Goal: Task Accomplishment & Management: Manage account settings

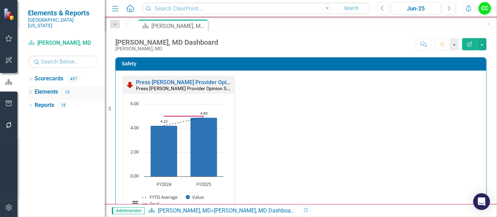
click at [30, 86] on div "Dropdown Elements 10" at bounding box center [66, 92] width 77 height 13
click at [30, 77] on icon at bounding box center [31, 78] width 2 height 3
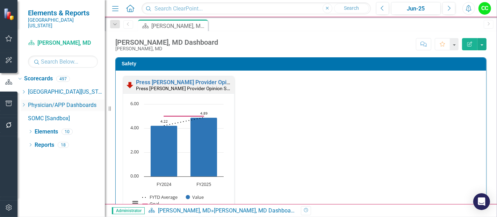
click at [26, 103] on icon "Dropdown" at bounding box center [23, 105] width 5 height 4
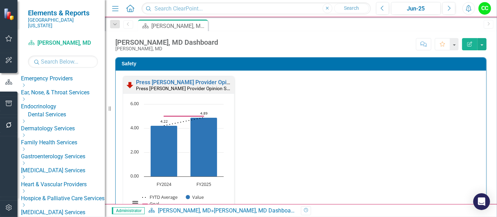
scroll to position [73, 0]
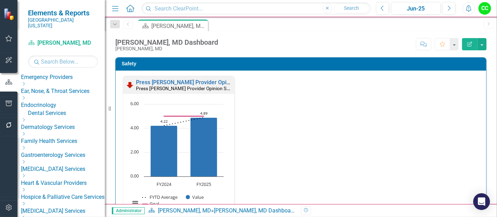
click at [26, 132] on icon "Dropdown" at bounding box center [23, 134] width 5 height 4
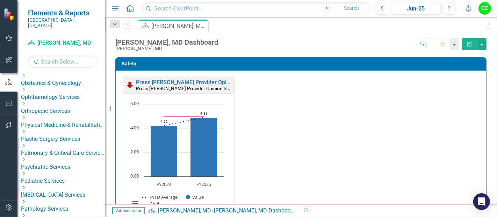
scroll to position [702, 0]
click at [53, 56] on input "text" at bounding box center [63, 62] width 70 height 12
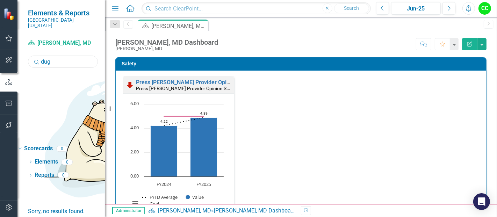
scroll to position [0, 0]
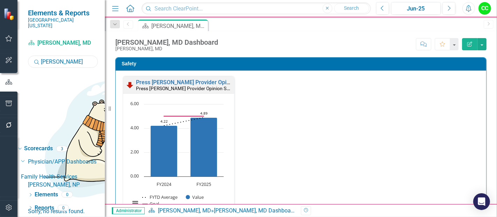
type input "[PERSON_NAME]"
click at [76, 181] on link "[PERSON_NAME], NP" at bounding box center [66, 185] width 77 height 8
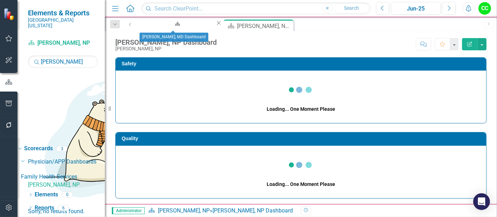
click at [217, 25] on icon at bounding box center [219, 23] width 4 height 4
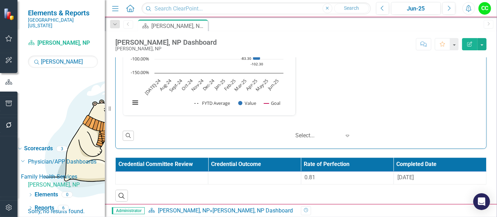
scroll to position [1203, 0]
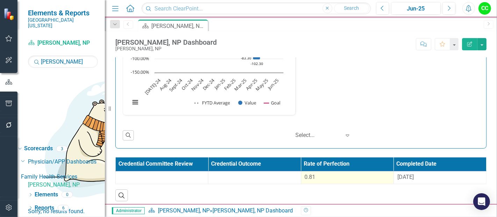
click at [327, 174] on div "0.81" at bounding box center [347, 177] width 85 height 8
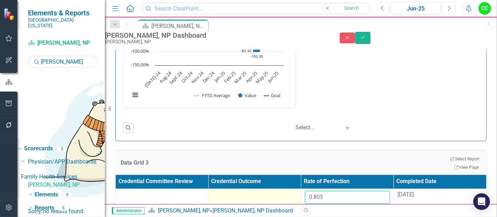
drag, startPoint x: 336, startPoint y: 202, endPoint x: 287, endPoint y: 203, distance: 49.6
click at [287, 203] on tr "0.805 [DATE]" at bounding box center [301, 200] width 371 height 23
paste input "705071429"
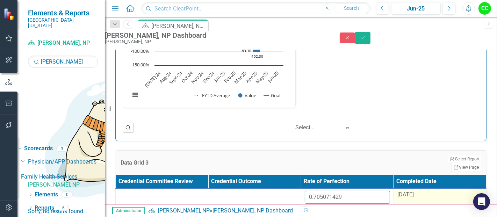
type input "0.705071429"
click at [414, 196] on span "[DATE]" at bounding box center [405, 194] width 16 height 7
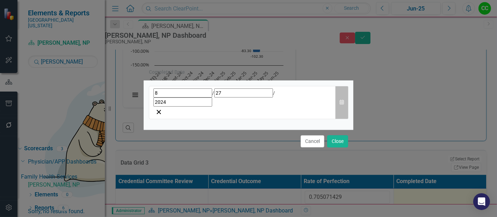
click at [344, 104] on button "Calendar" at bounding box center [341, 102] width 13 height 33
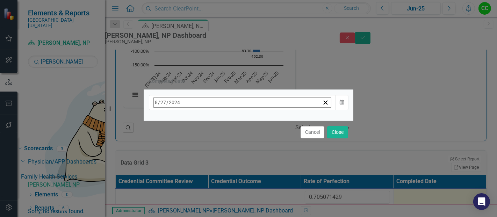
click at [240, 124] on button "[DATE]" at bounding box center [210, 117] width 60 height 15
click at [256, 123] on button "›" at bounding box center [247, 117] width 15 height 15
click at [263, 190] on abbr "September" at bounding box center [251, 193] width 24 height 6
click at [184, 156] on button "8" at bounding box center [175, 158] width 17 height 13
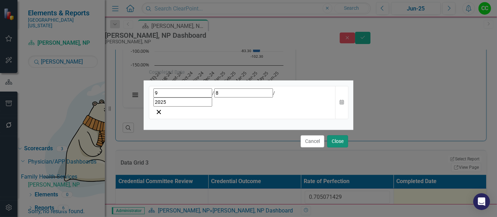
click at [336, 135] on button "Close" at bounding box center [337, 141] width 21 height 12
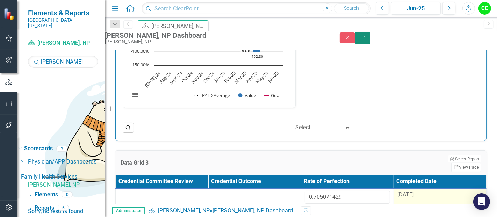
click at [366, 40] on icon "Save" at bounding box center [363, 37] width 6 height 5
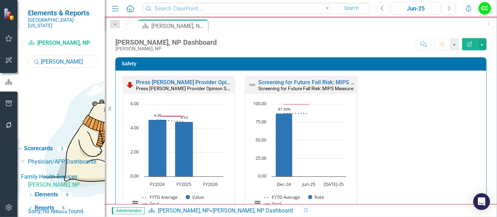
drag, startPoint x: 64, startPoint y: 55, endPoint x: 9, endPoint y: 54, distance: 54.5
click at [9, 54] on div "Elements & Reports Southern [US_STATE] Medical Center Scorecard [PERSON_NAME], …" at bounding box center [52, 108] width 105 height 217
type input "[PERSON_NAME]"
click at [82, 181] on link "[PERSON_NAME], NP" at bounding box center [66, 185] width 77 height 8
